Goal: Use online tool/utility: Utilize a website feature to perform a specific function

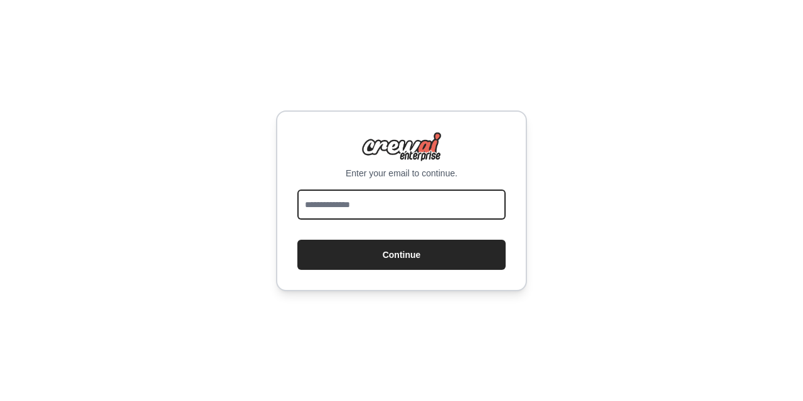
click at [381, 211] on input "email" at bounding box center [401, 204] width 208 height 30
type input "**********"
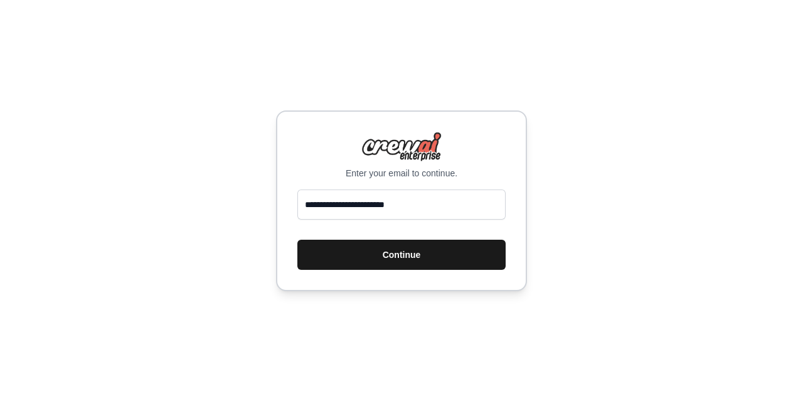
click at [396, 260] on button "Continue" at bounding box center [401, 255] width 208 height 30
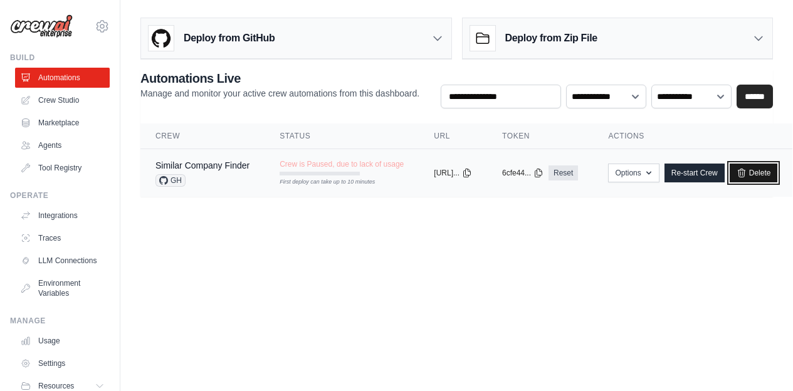
click at [776, 174] on link "Delete" at bounding box center [754, 173] width 48 height 19
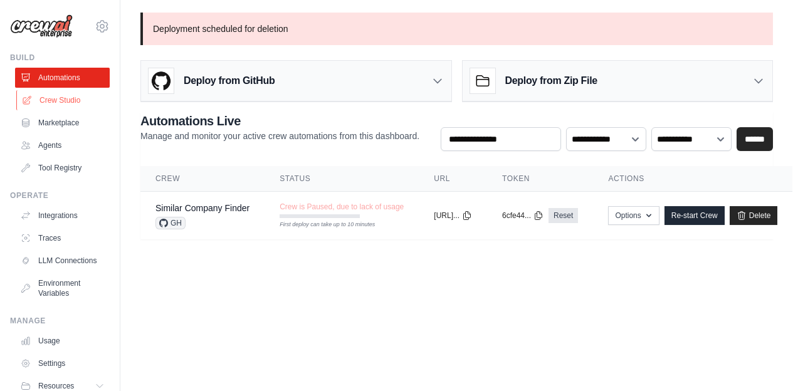
click at [82, 100] on link "Crew Studio" at bounding box center [63, 100] width 95 height 20
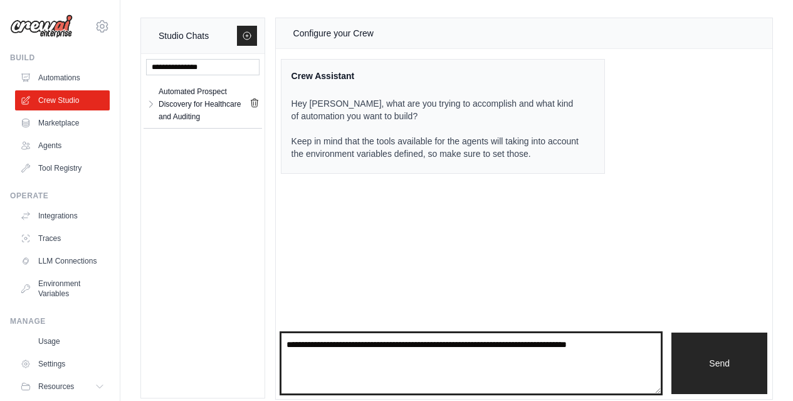
click at [386, 338] on textarea at bounding box center [471, 362] width 381 height 61
drag, startPoint x: 557, startPoint y: 351, endPoint x: 269, endPoint y: 330, distance: 288.5
click at [269, 330] on div "Studio Chats Automated Prospect Discovery for Healthcare and Auditing Automated…" at bounding box center [456, 209] width 633 height 382
paste textarea "**********"
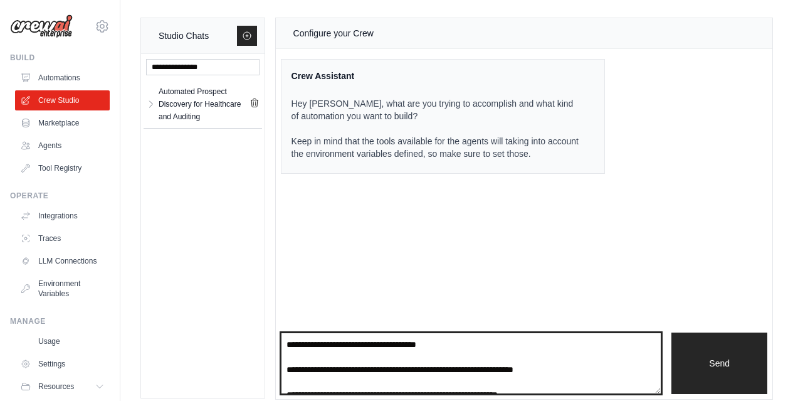
scroll to position [502, 0]
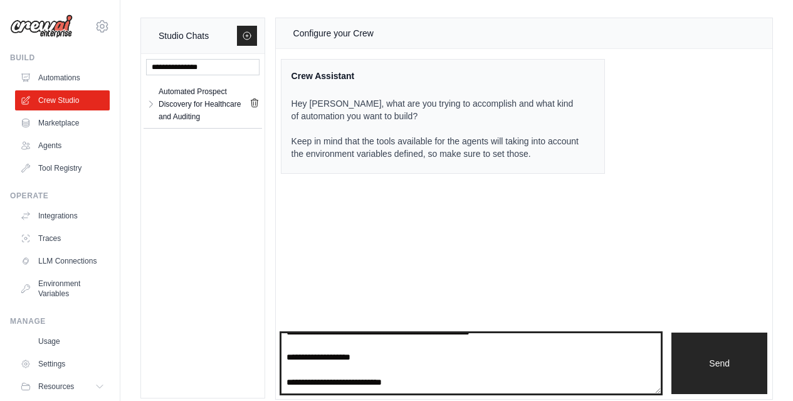
click at [414, 366] on textarea at bounding box center [471, 362] width 381 height 61
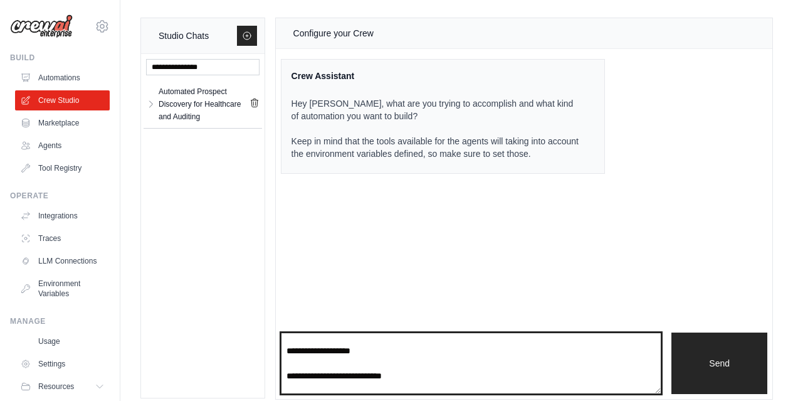
scroll to position [520, 0]
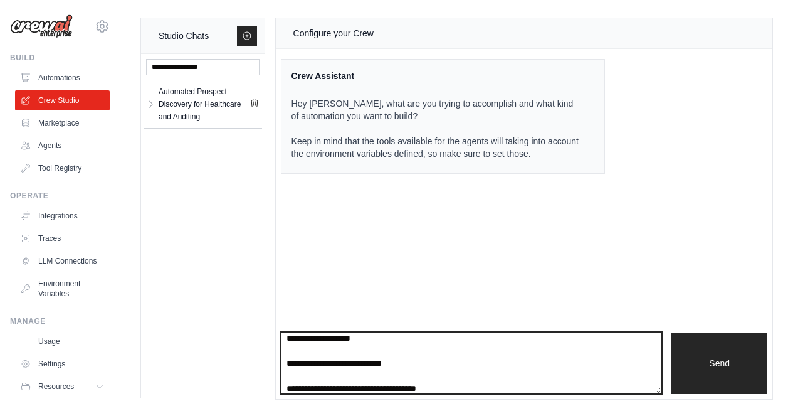
drag, startPoint x: 414, startPoint y: 375, endPoint x: 314, endPoint y: 375, distance: 101.0
click at [314, 375] on textarea at bounding box center [471, 362] width 381 height 61
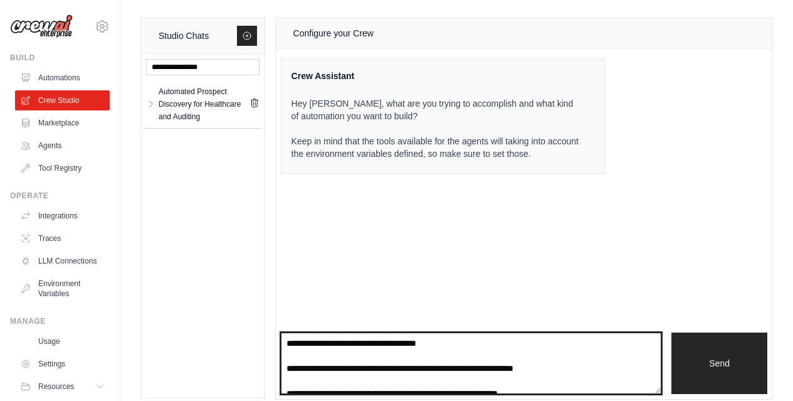
scroll to position [568, 0]
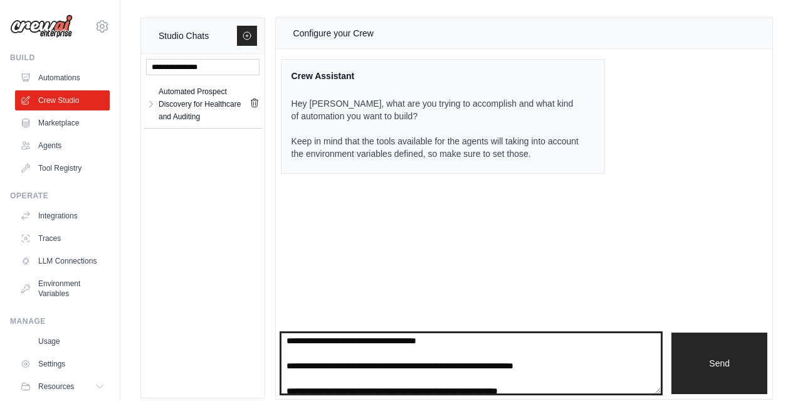
drag, startPoint x: 406, startPoint y: 336, endPoint x: 323, endPoint y: 354, distance: 85.4
click at [323, 354] on textarea at bounding box center [471, 362] width 381 height 61
click at [490, 359] on textarea at bounding box center [471, 362] width 381 height 61
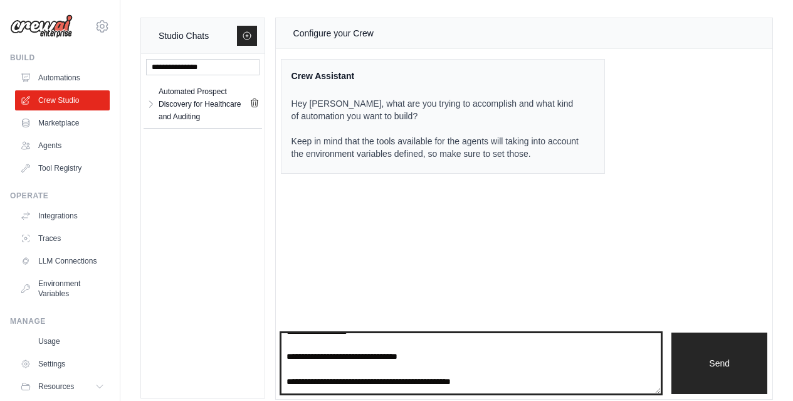
scroll to position [819, 0]
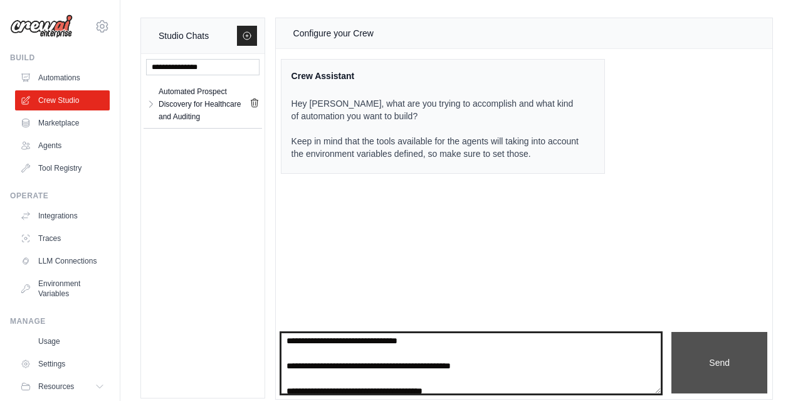
type textarea "**********"
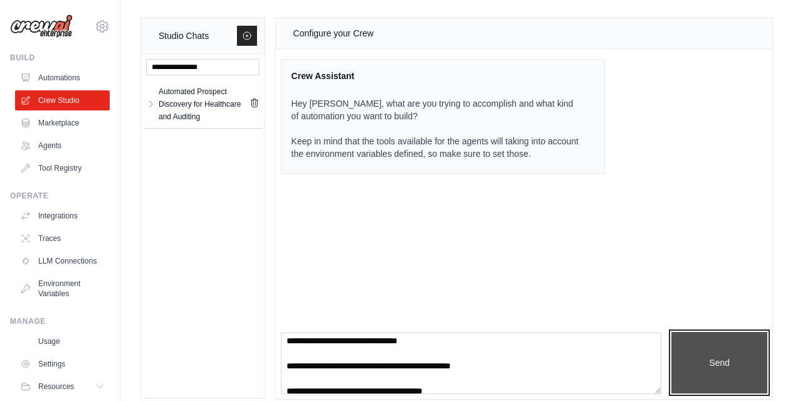
click at [693, 374] on button "Send" at bounding box center [720, 362] width 96 height 61
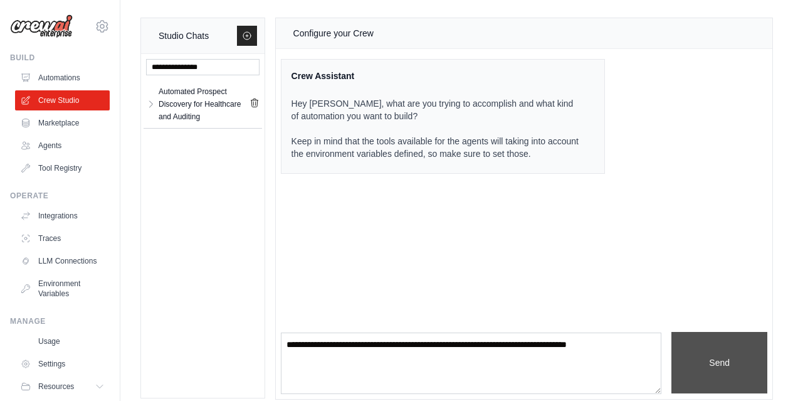
scroll to position [911, 0]
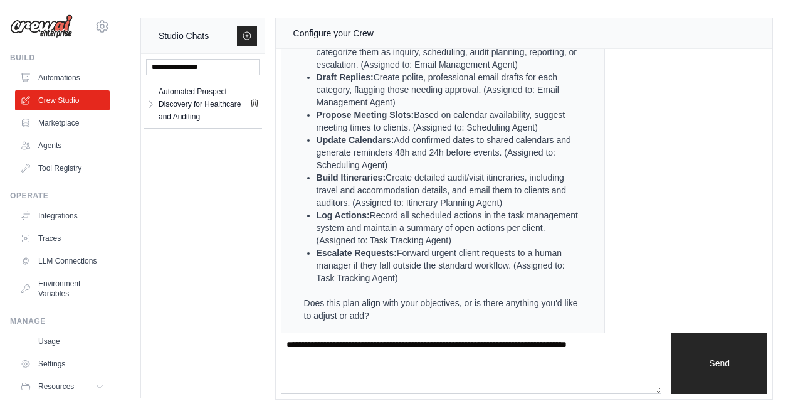
scroll to position [1746, 0]
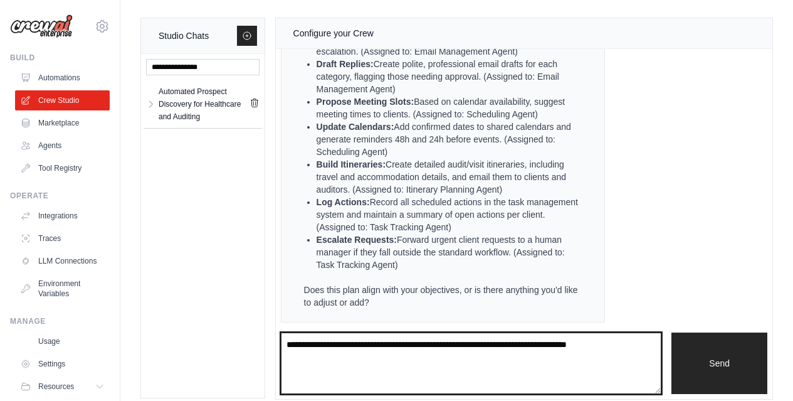
click at [382, 354] on textarea at bounding box center [471, 362] width 381 height 61
type textarea "*"
type textarea "**********"
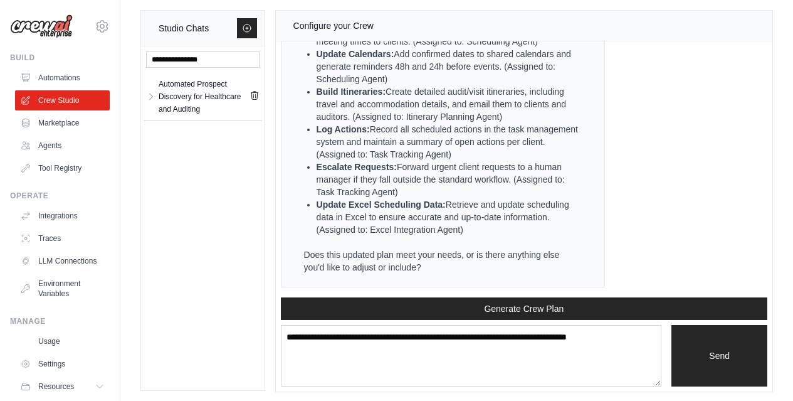
scroll to position [11, 0]
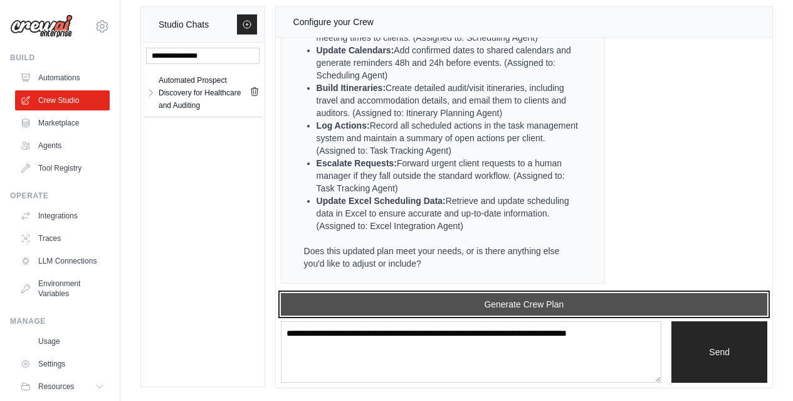
click at [468, 304] on button "Generate Crew Plan" at bounding box center [524, 304] width 487 height 23
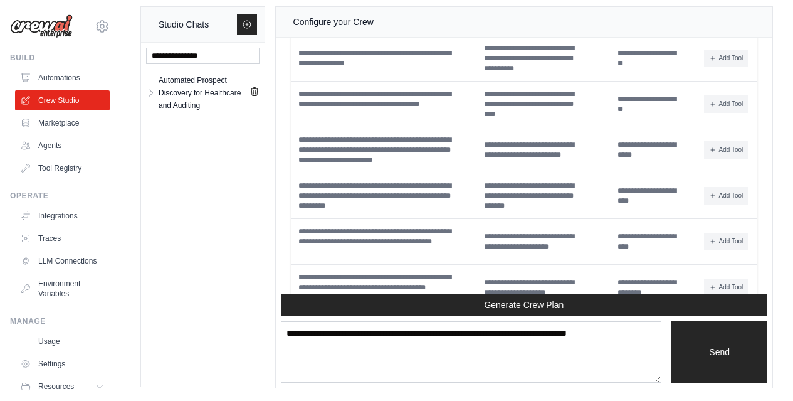
scroll to position [3966, 0]
